Goal: Transaction & Acquisition: Purchase product/service

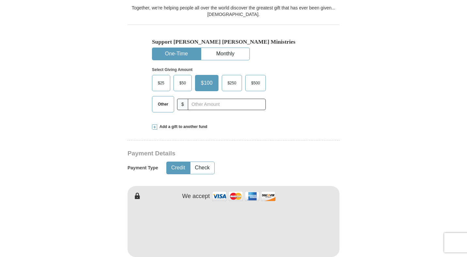
scroll to position [173, 0]
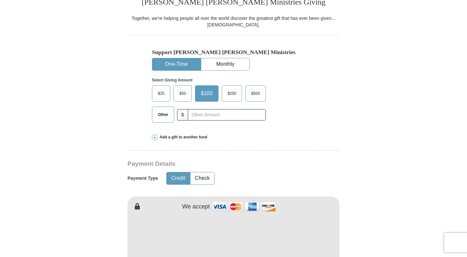
type input "[PERSON_NAME]"
type input "Holley"
click at [352, 134] on form "Already have an account? Sign in for faster giving. Don't have an account? Crea…" at bounding box center [234, 253] width 372 height 801
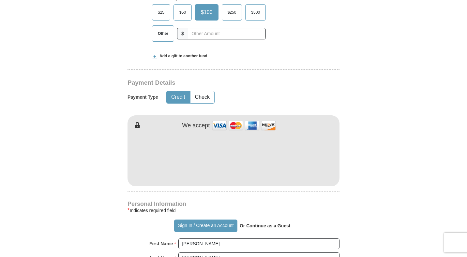
scroll to position [264, 0]
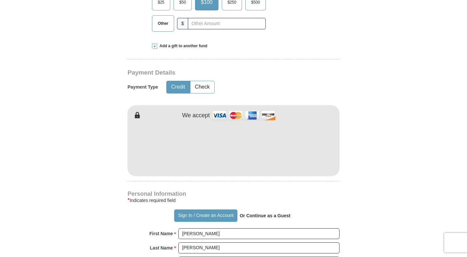
click at [391, 178] on form "Already have an account? Sign in for faster giving. Don't have an account? Crea…" at bounding box center [234, 162] width 372 height 801
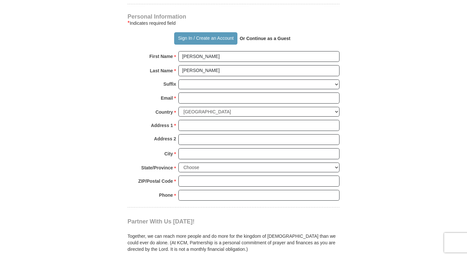
scroll to position [447, 0]
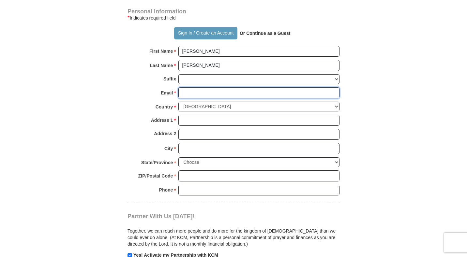
click at [206, 99] on input "Email *" at bounding box center [259, 92] width 161 height 11
type input "[EMAIL_ADDRESS][DOMAIN_NAME]"
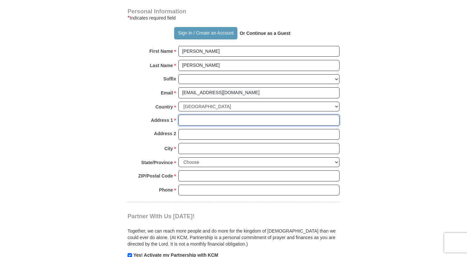
type input "611 Flat Shoals Avenue Southeast"
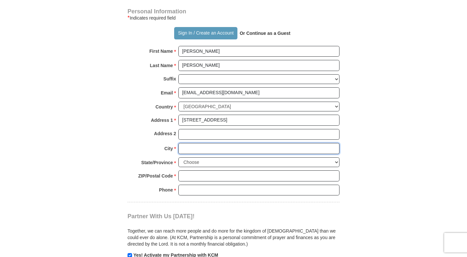
type input "[GEOGRAPHIC_DATA]"
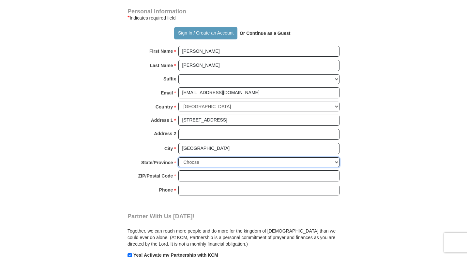
select select "GA"
type input "30316"
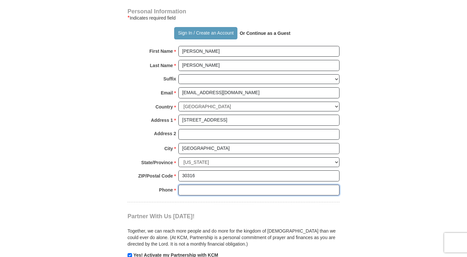
type input "4043682883"
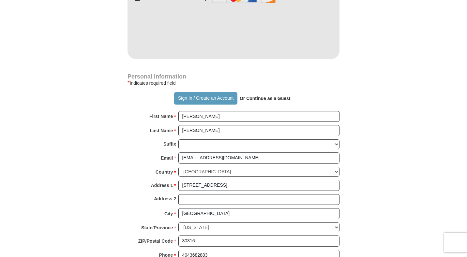
scroll to position [368, 0]
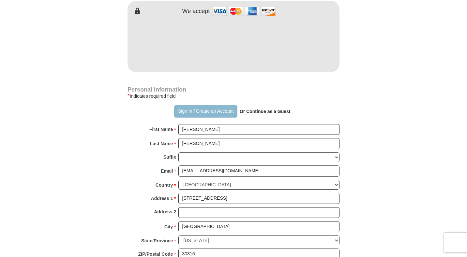
click at [213, 118] on button "Sign In / Create an Account" at bounding box center [205, 111] width 63 height 12
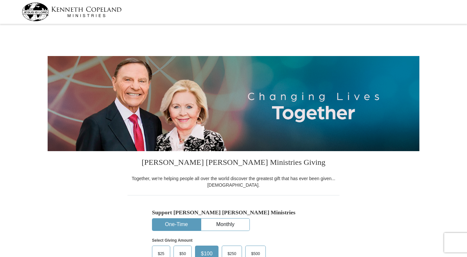
select select "GA"
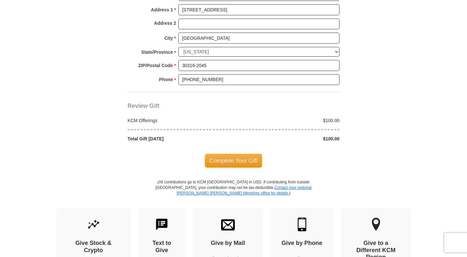
scroll to position [522, 0]
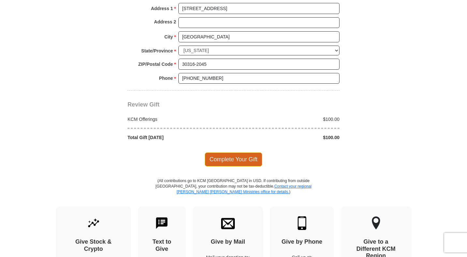
click at [242, 155] on span "Complete Your Gift" at bounding box center [234, 160] width 58 height 14
